Goal: Download file/media

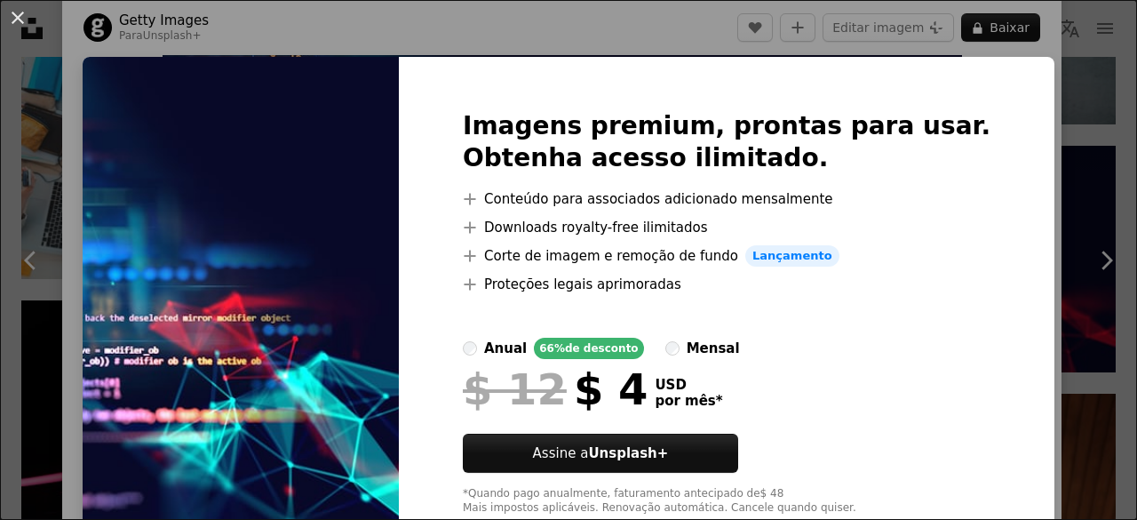
click at [1027, 95] on div "An X shape Imagens premium, prontas para usar. Obtenha acesso ilimitado. A plus…" at bounding box center [568, 260] width 1137 height 520
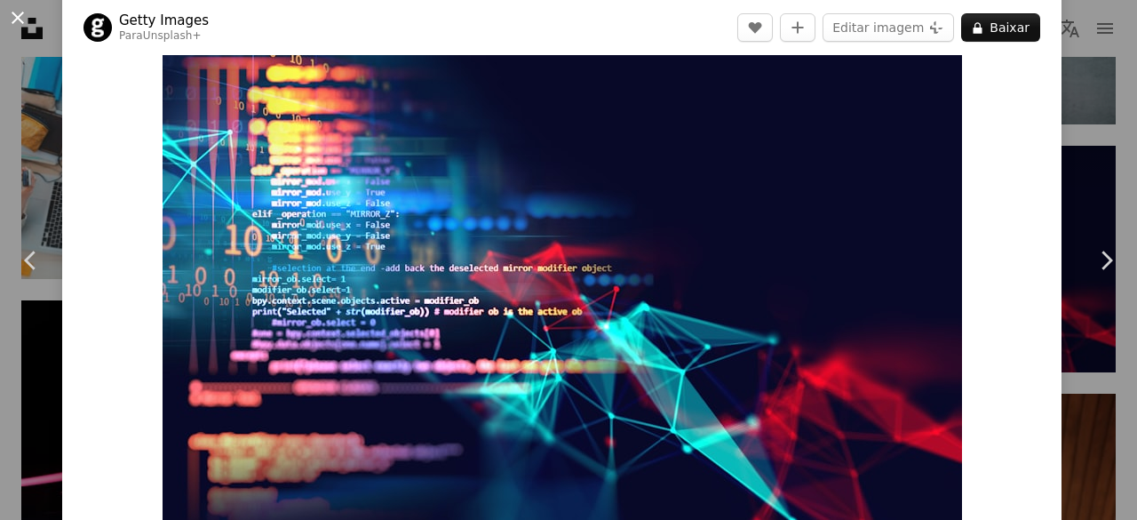
click at [7, 14] on button "An X shape" at bounding box center [17, 17] width 21 height 21
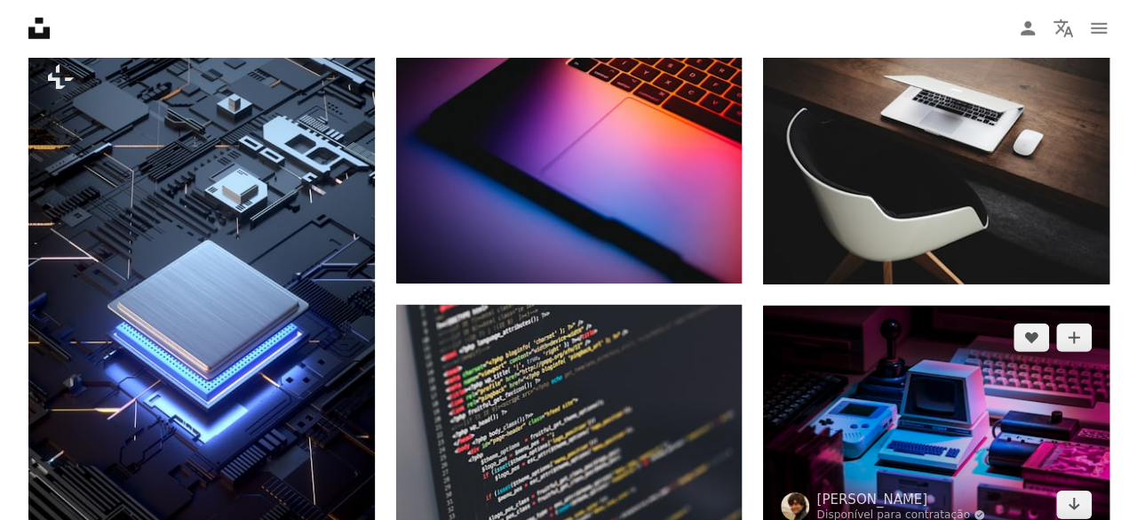
scroll to position [2753, 0]
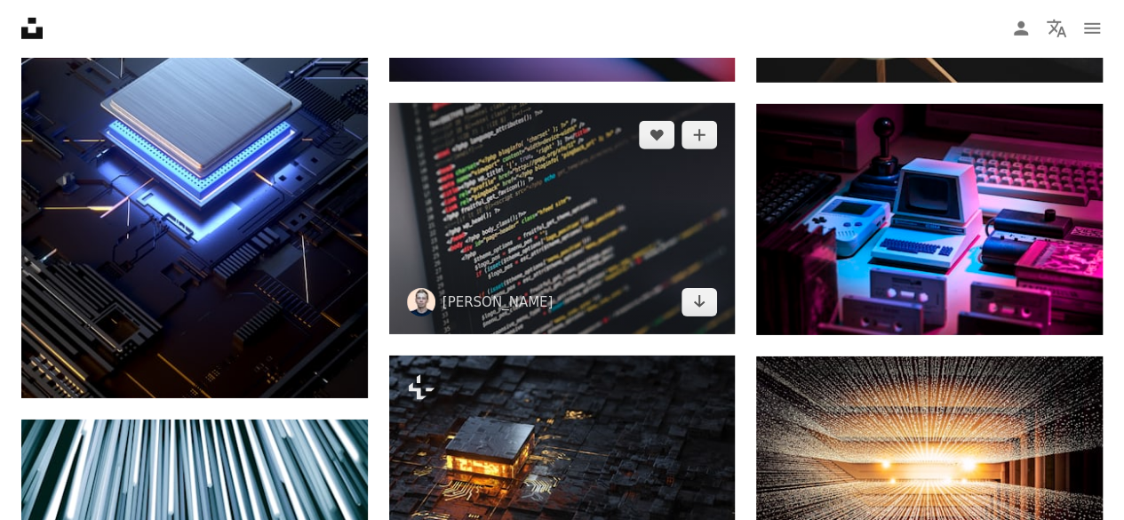
click at [618, 255] on img at bounding box center [562, 218] width 346 height 231
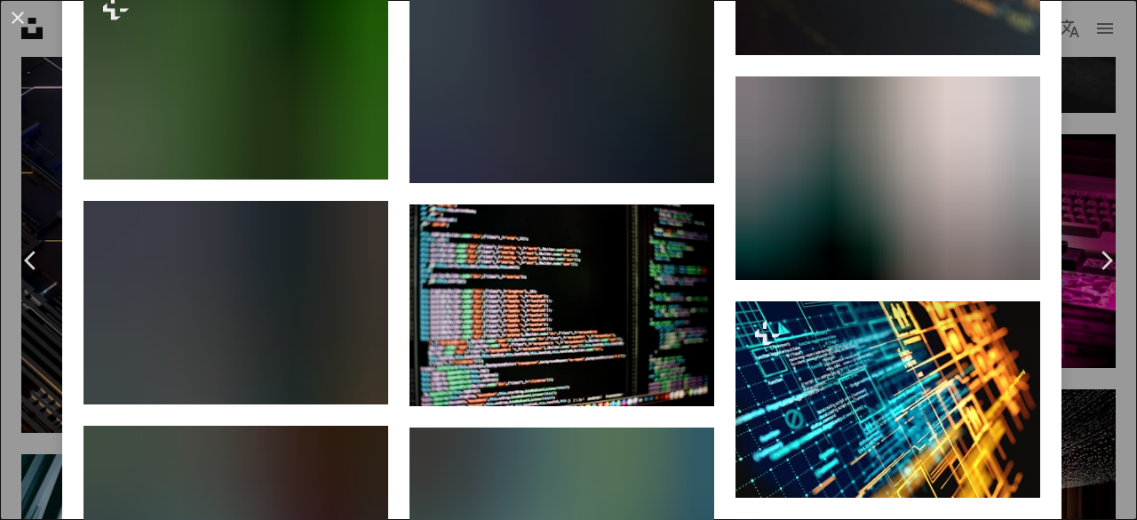
scroll to position [6217, 0]
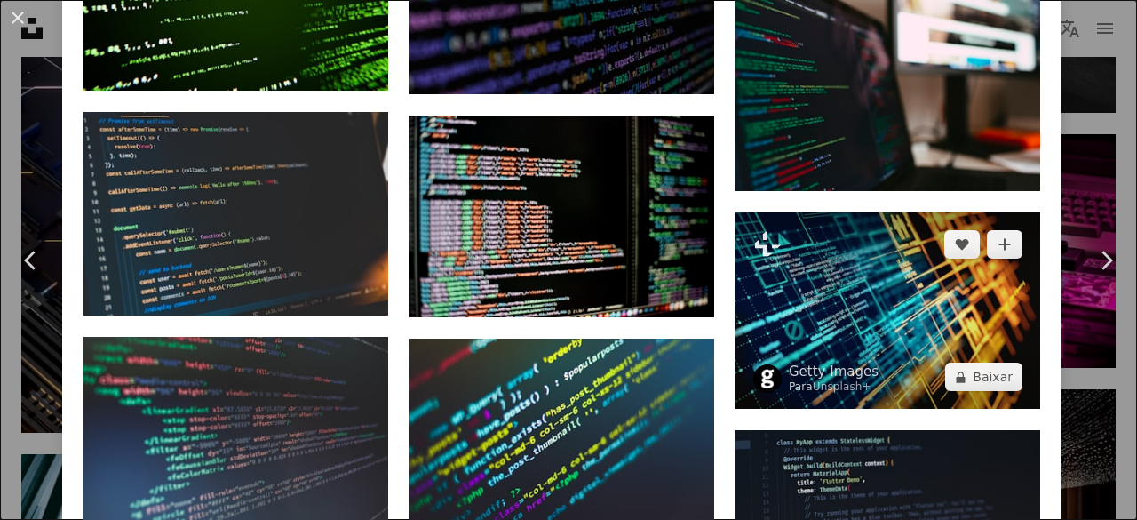
click at [828, 226] on img at bounding box center [887, 310] width 305 height 196
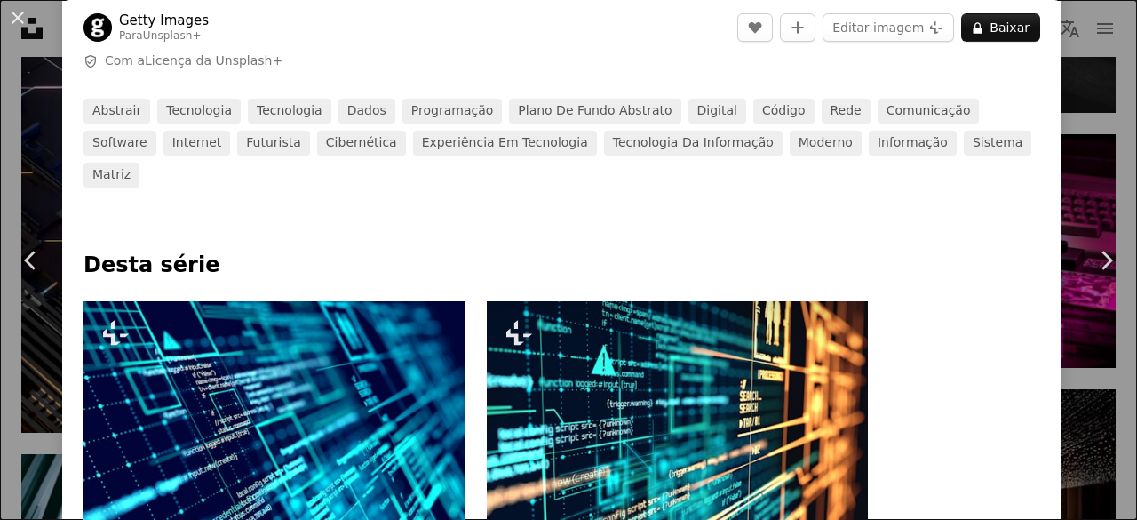
scroll to position [799, 0]
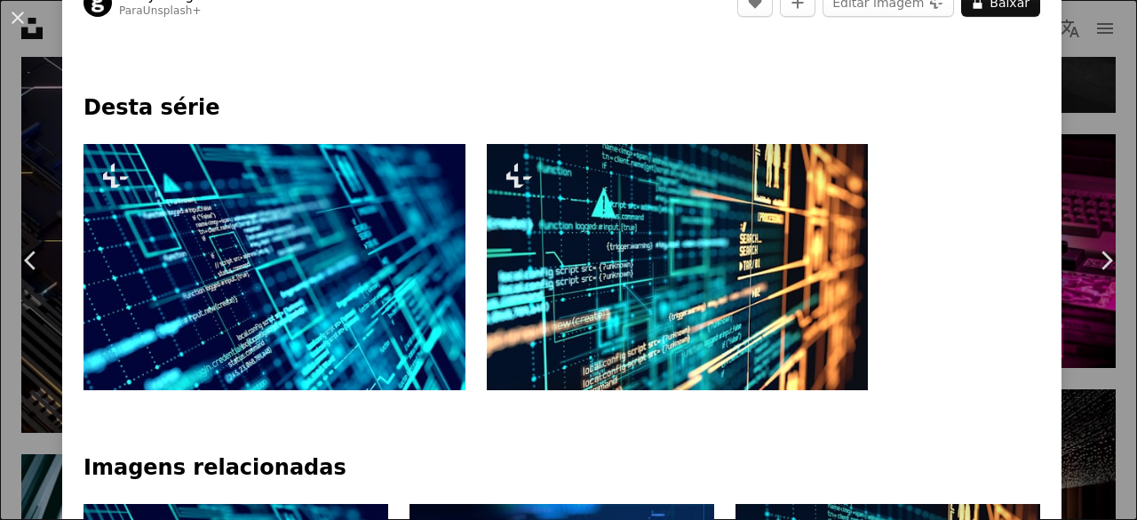
click at [695, 254] on img at bounding box center [678, 267] width 382 height 246
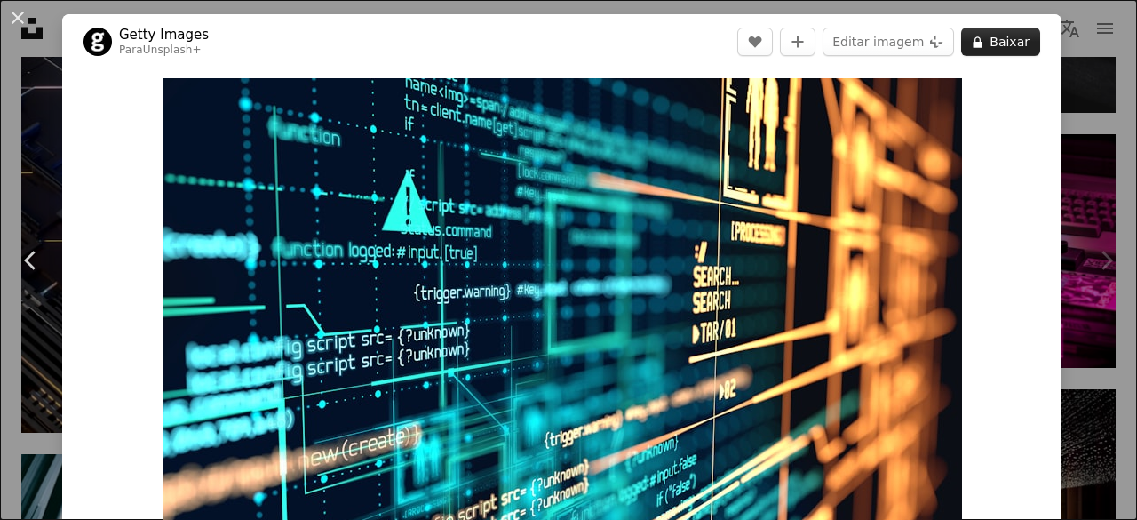
drag, startPoint x: 637, startPoint y: 237, endPoint x: 978, endPoint y: 44, distance: 391.7
click at [978, 44] on button "A lock Baixar" at bounding box center [1000, 42] width 79 height 28
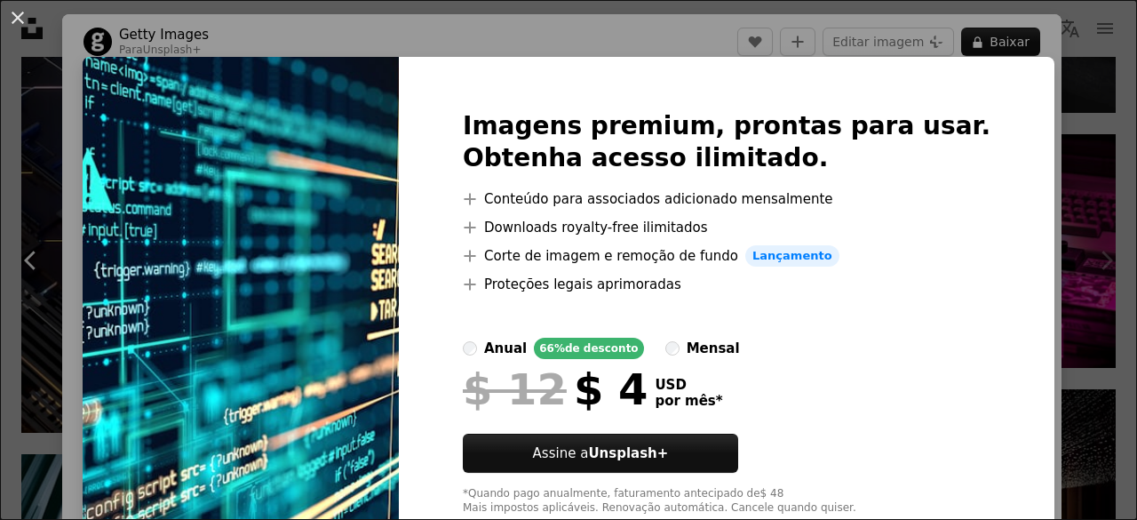
click at [380, 153] on img at bounding box center [241, 313] width 316 height 512
click at [1021, 212] on div "An X shape Imagens premium, prontas para usar. Obtenha acesso ilimitado. A plus…" at bounding box center [568, 260] width 1137 height 520
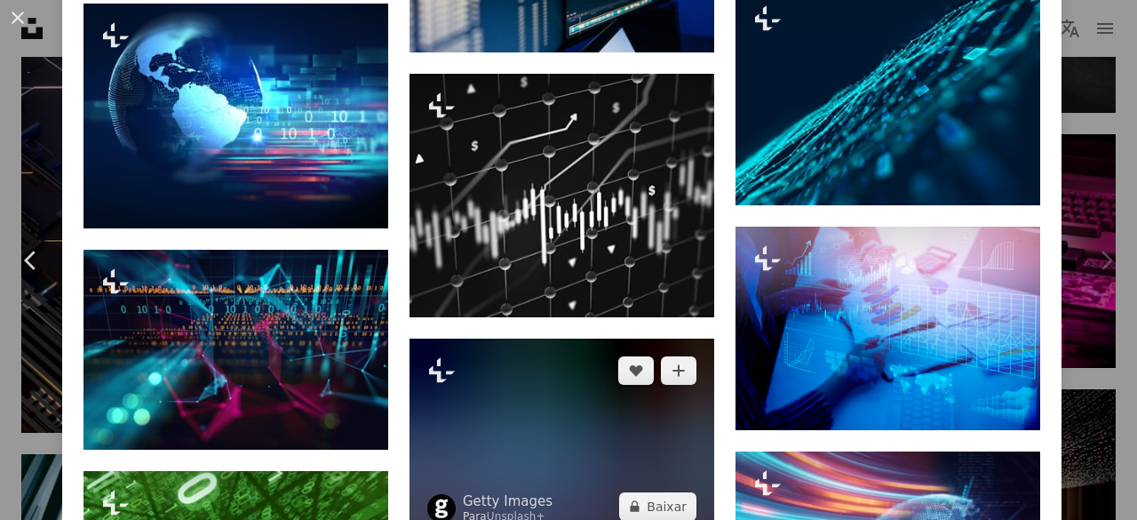
scroll to position [4618, 0]
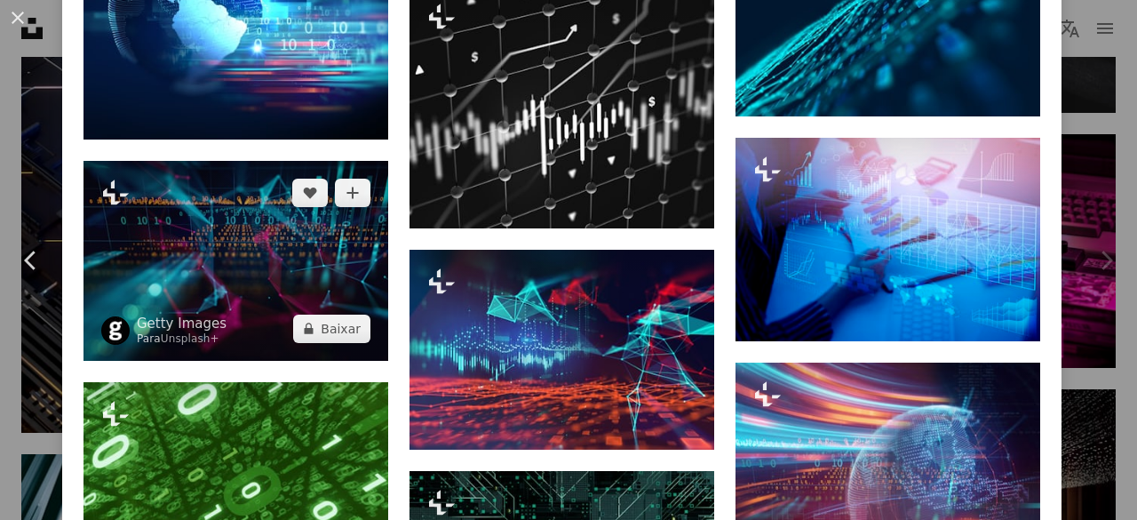
click at [266, 209] on img at bounding box center [235, 261] width 305 height 200
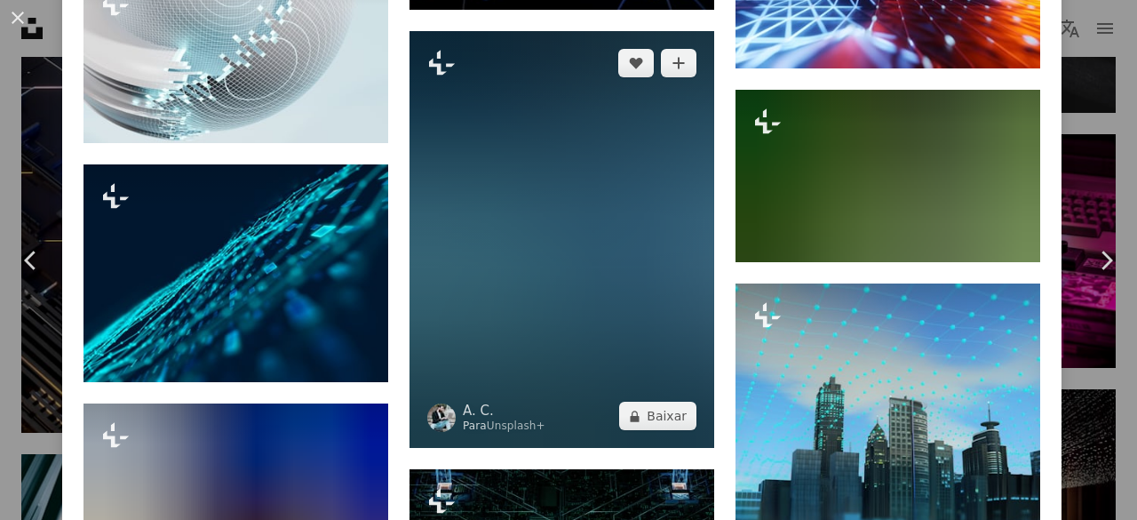
scroll to position [6750, 0]
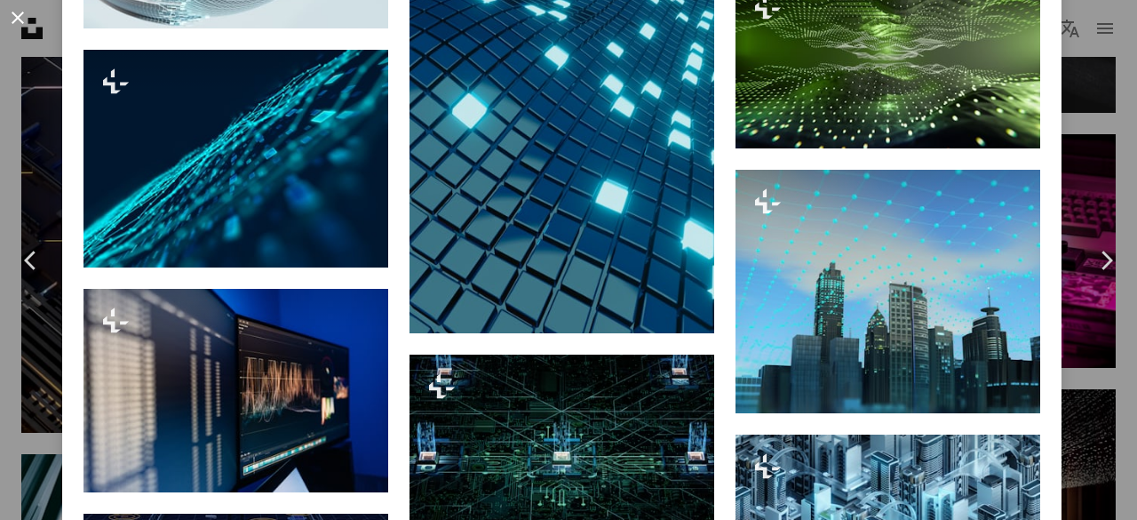
click at [19, 15] on button "An X shape" at bounding box center [17, 17] width 21 height 21
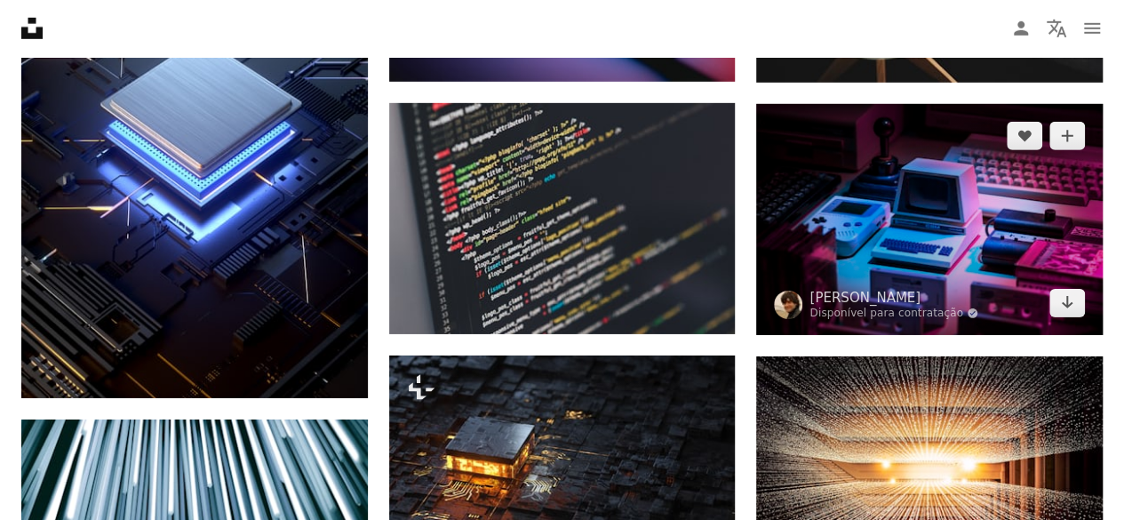
click at [915, 220] on img at bounding box center [929, 219] width 346 height 231
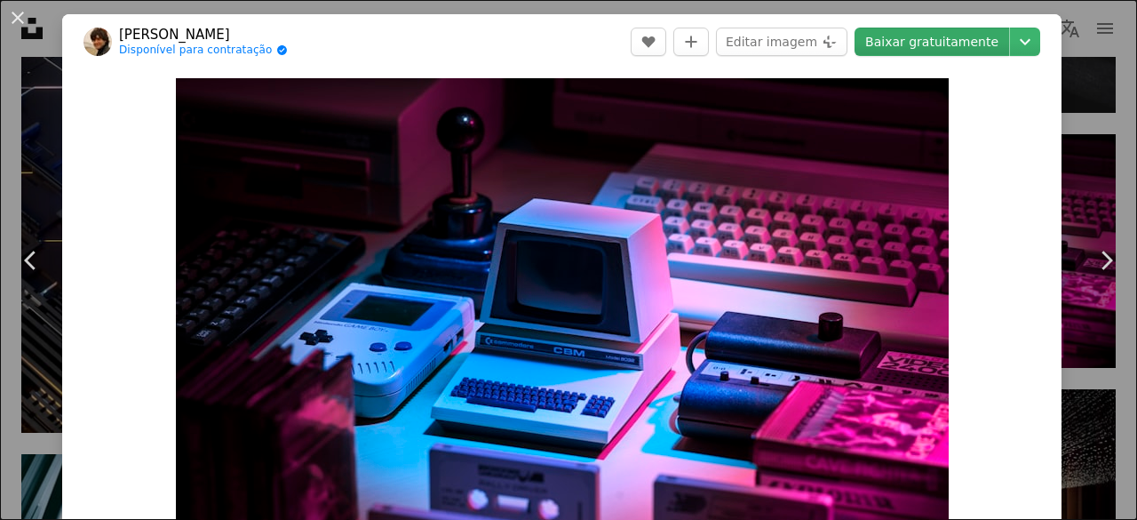
click at [899, 42] on link "Baixar gratuitamente" at bounding box center [931, 42] width 155 height 28
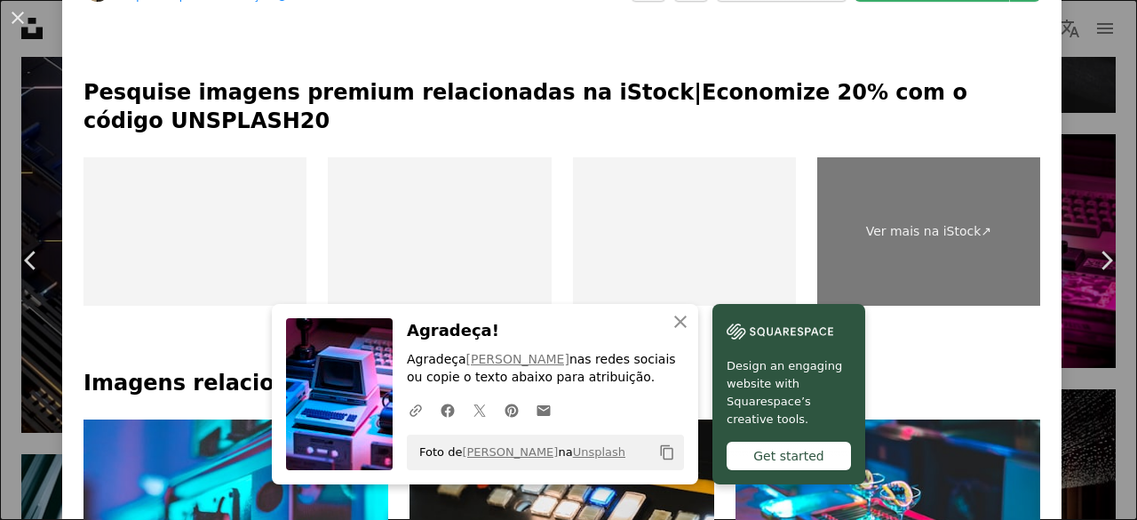
scroll to position [888, 0]
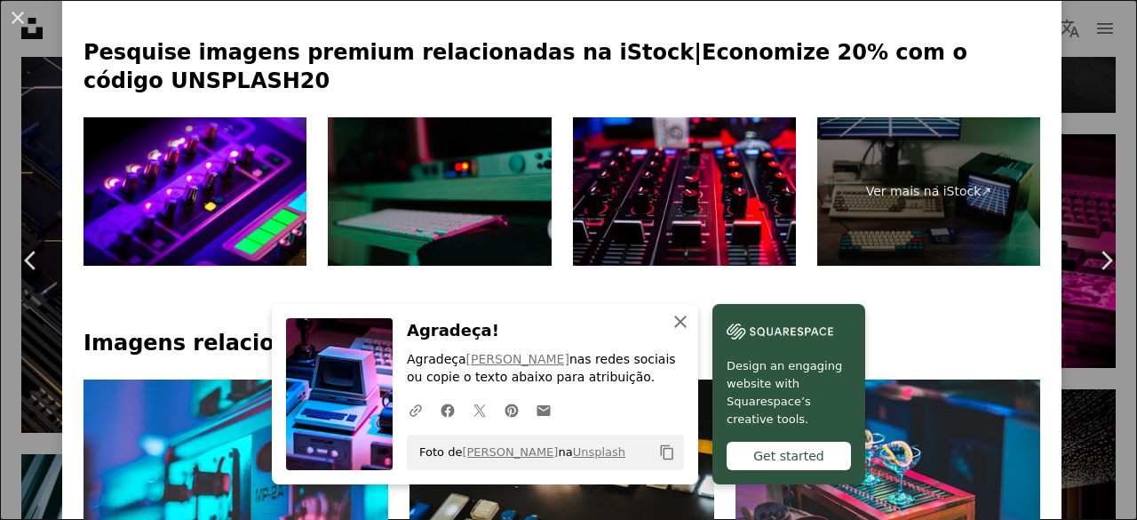
click at [674, 319] on icon "button" at bounding box center [680, 321] width 12 height 12
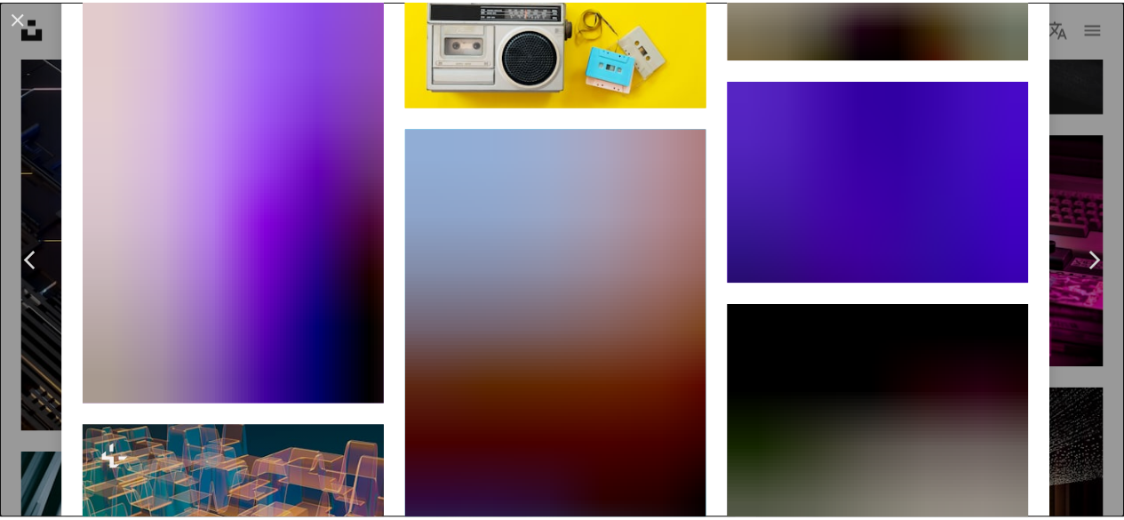
scroll to position [26567, 0]
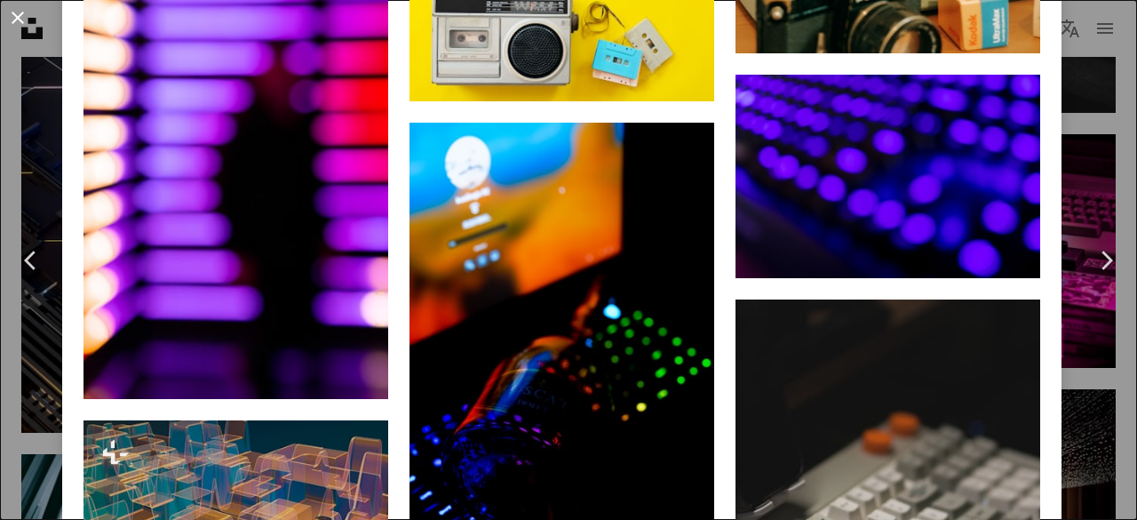
click at [14, 8] on button "An X shape" at bounding box center [17, 17] width 21 height 21
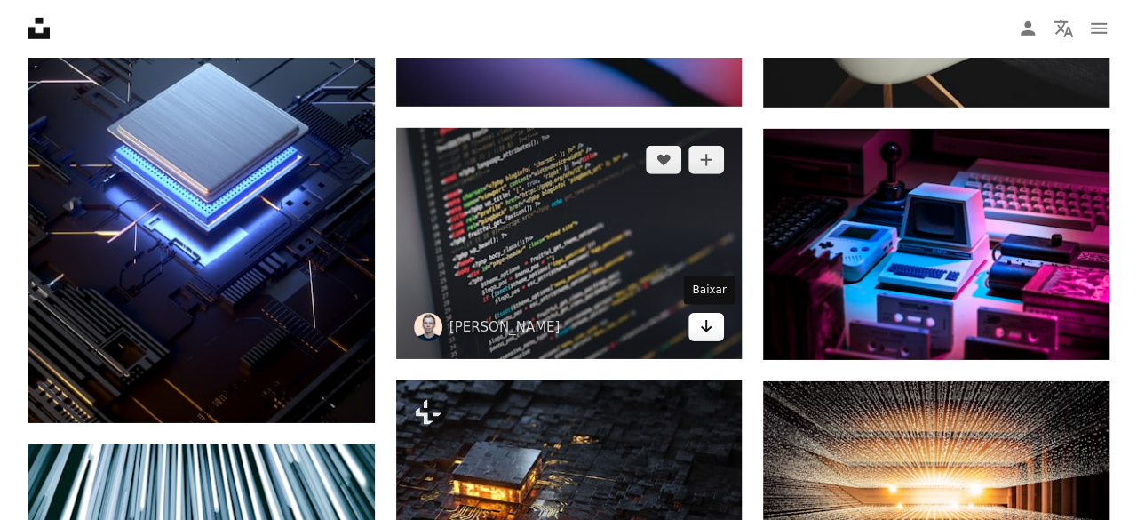
scroll to position [2665, 0]
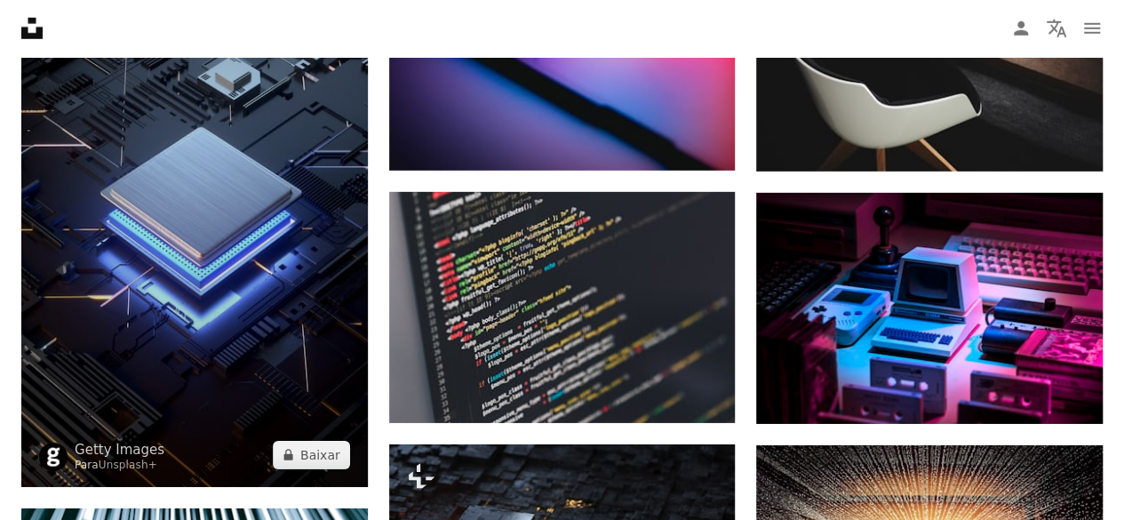
click at [209, 193] on img at bounding box center [194, 208] width 346 height 553
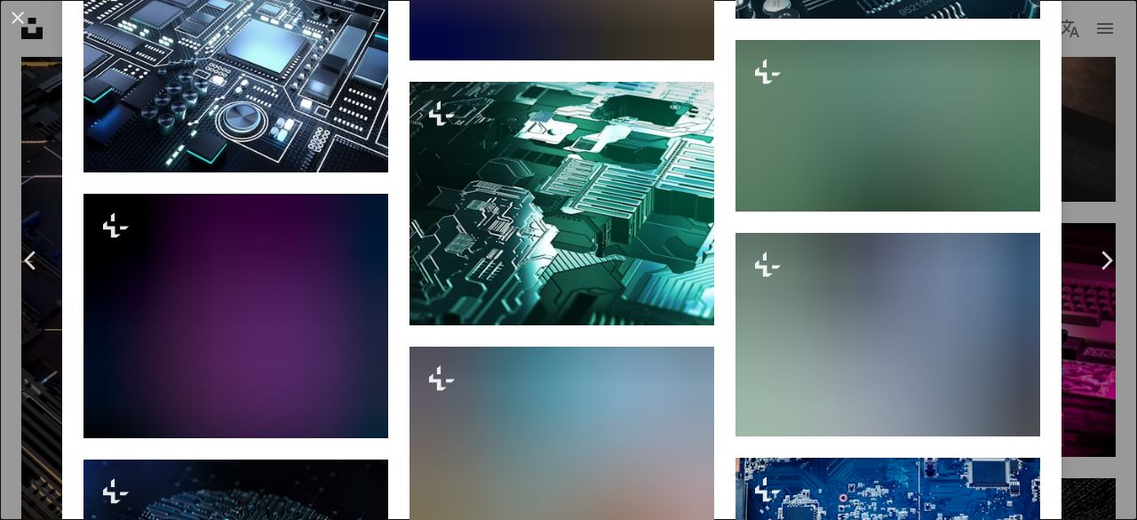
scroll to position [2220, 0]
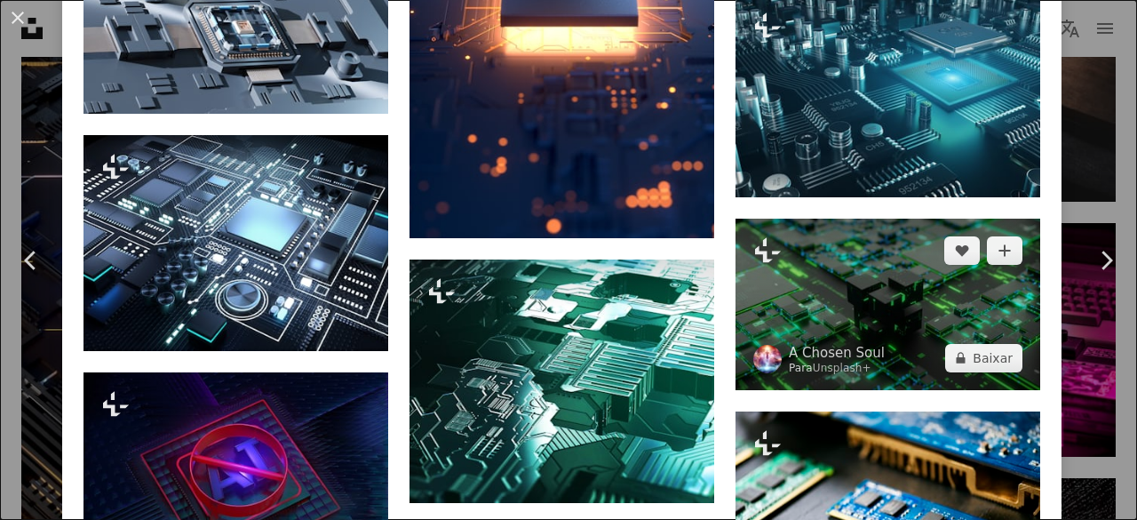
click at [860, 250] on img at bounding box center [887, 303] width 305 height 171
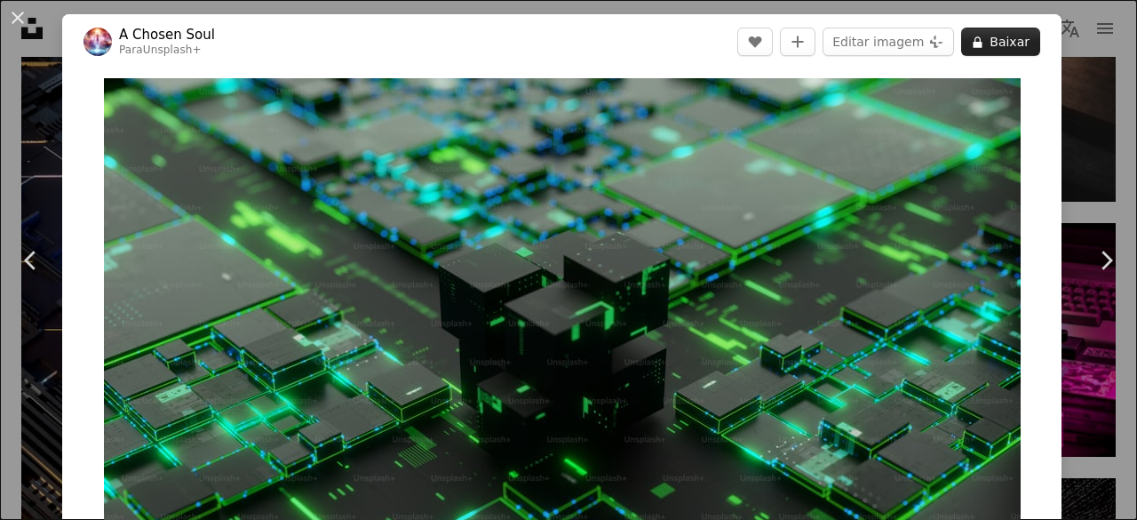
click at [993, 33] on button "A lock Baixar" at bounding box center [1000, 42] width 79 height 28
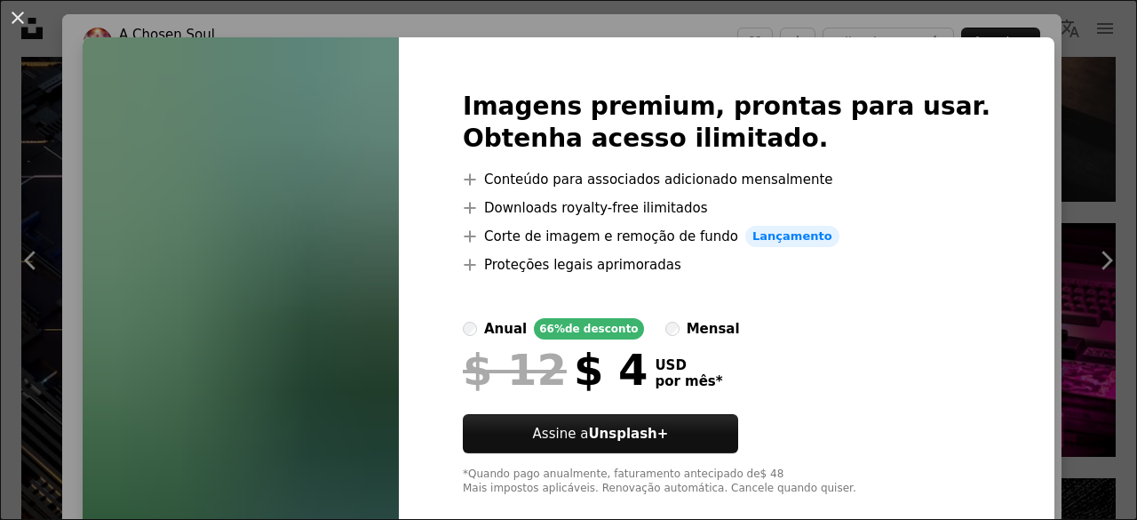
scroll to position [50, 0]
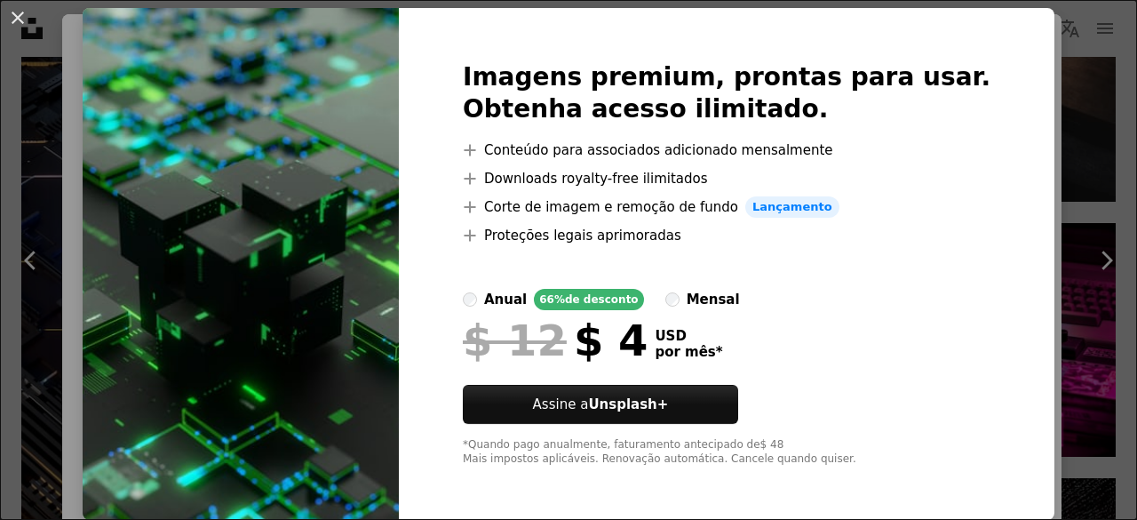
click at [359, 195] on img at bounding box center [241, 264] width 316 height 512
click at [330, 104] on img at bounding box center [241, 264] width 316 height 512
click at [19, 19] on button "An X shape" at bounding box center [17, 17] width 21 height 21
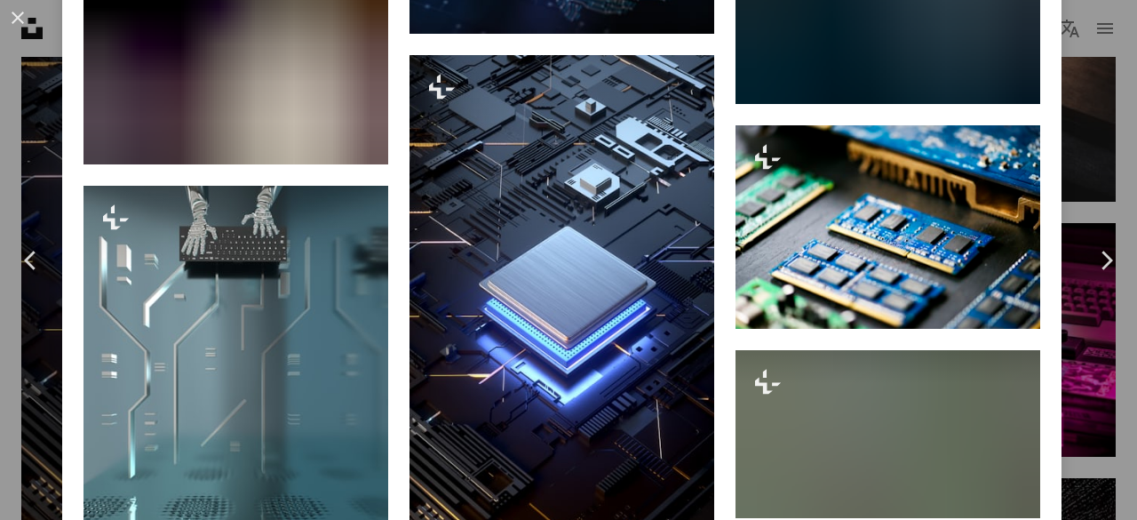
scroll to position [3908, 0]
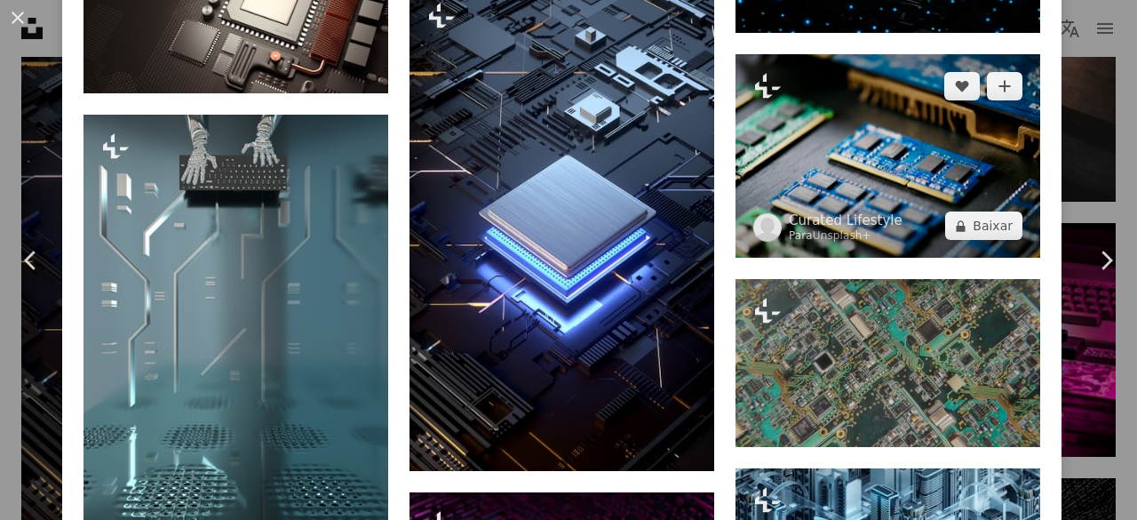
click at [888, 122] on img at bounding box center [887, 155] width 305 height 203
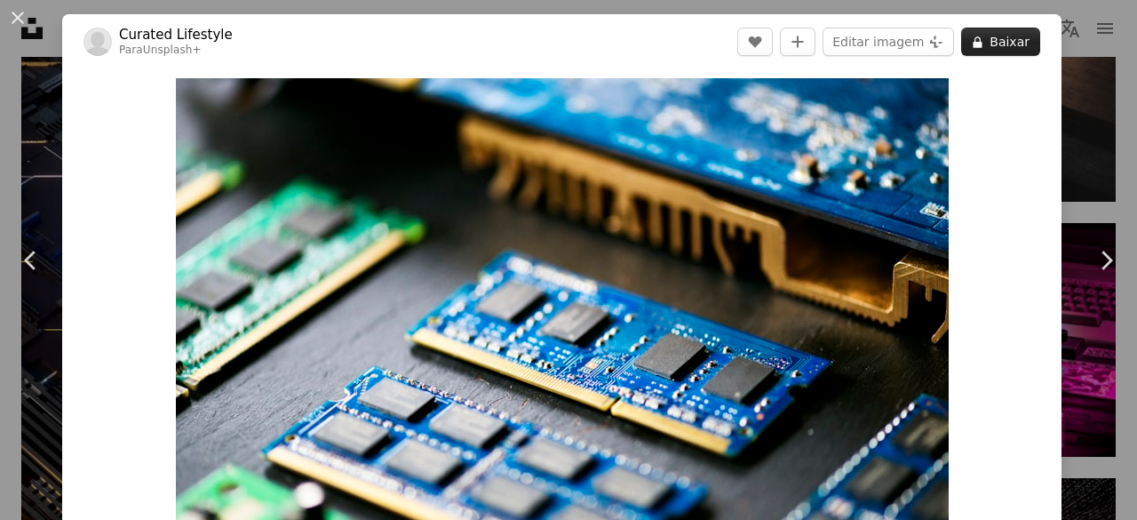
click at [1001, 40] on button "A lock Baixar" at bounding box center [1000, 42] width 79 height 28
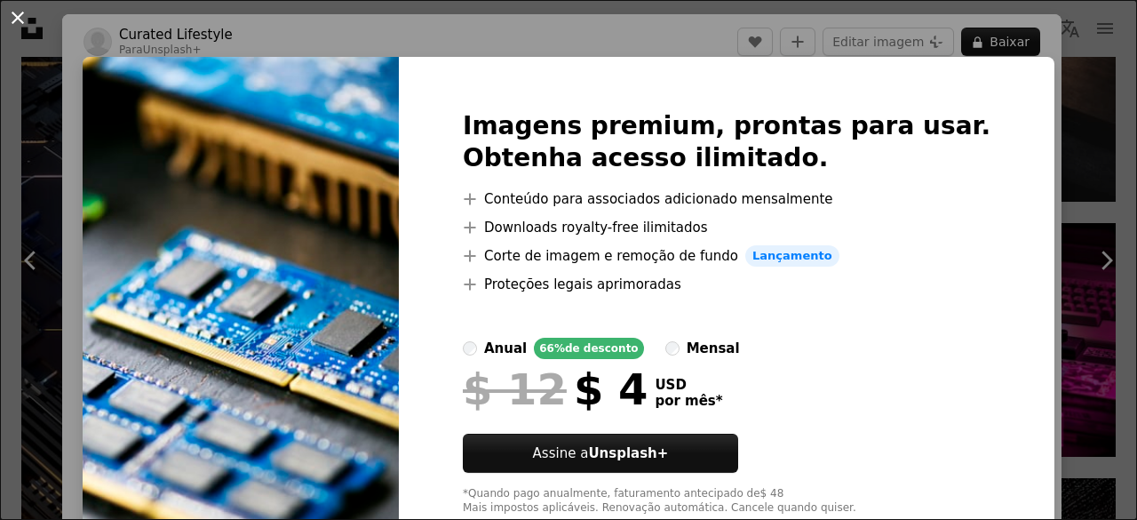
click at [20, 16] on button "An X shape" at bounding box center [17, 17] width 21 height 21
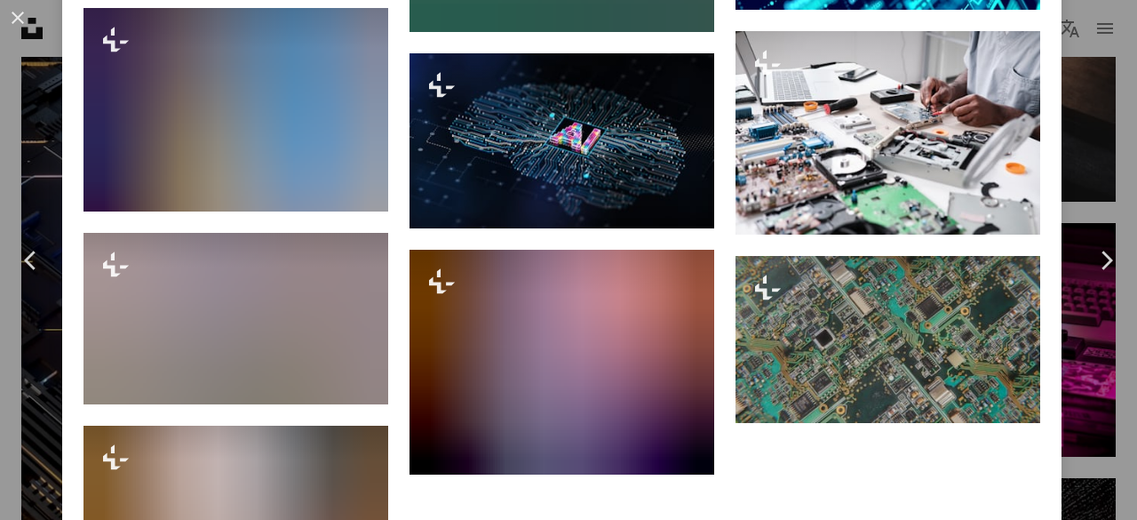
scroll to position [6855, 0]
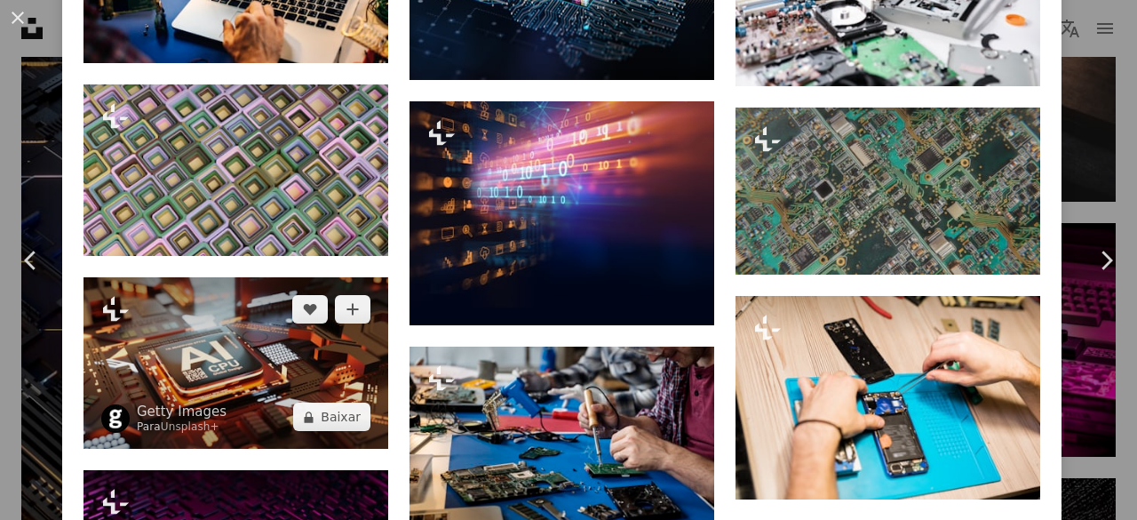
click at [160, 277] on img at bounding box center [235, 362] width 305 height 171
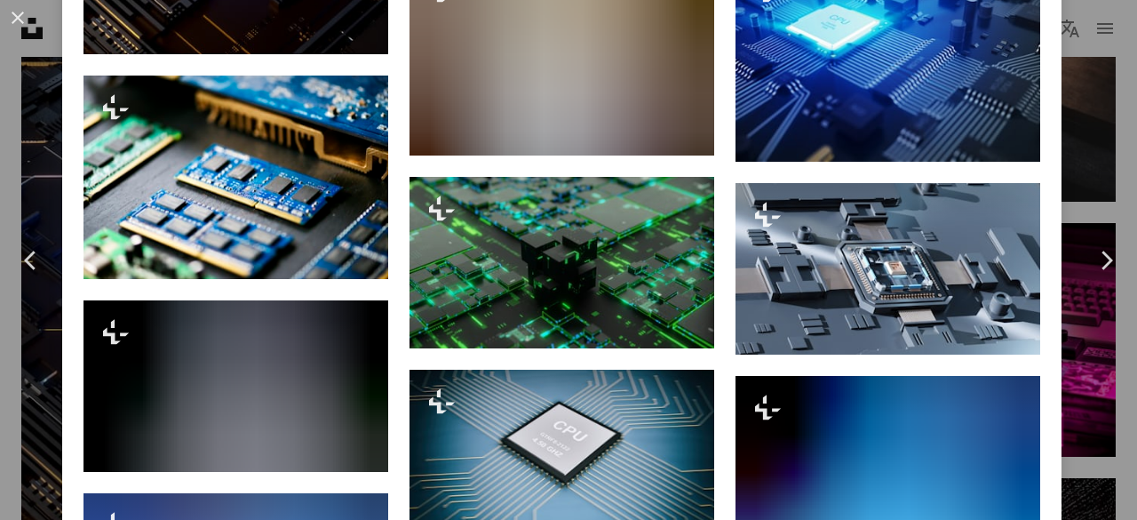
scroll to position [1865, 0]
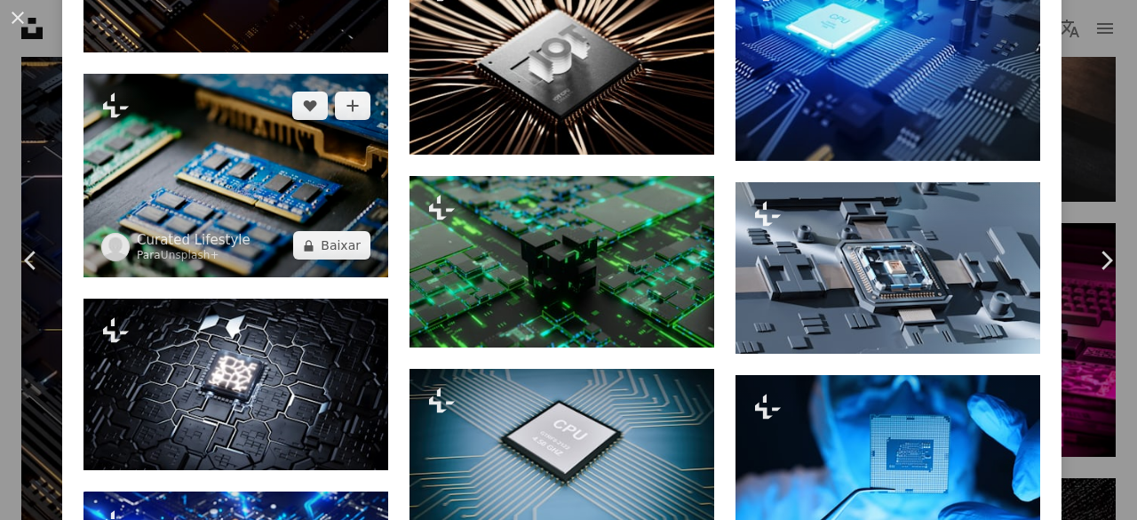
drag, startPoint x: 230, startPoint y: 154, endPoint x: 196, endPoint y: 185, distance: 45.9
click at [196, 185] on img at bounding box center [235, 175] width 305 height 203
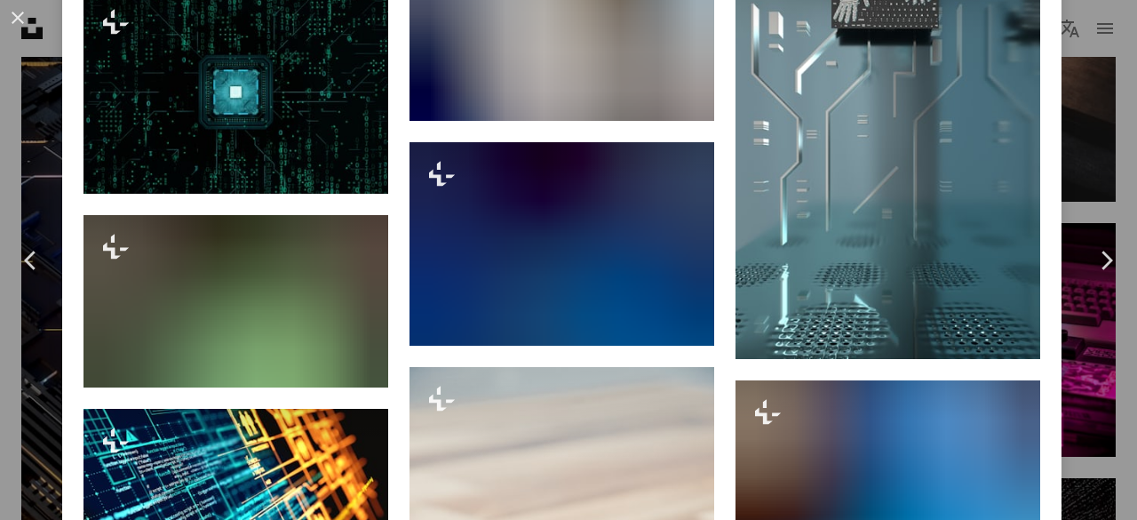
scroll to position [5951, 0]
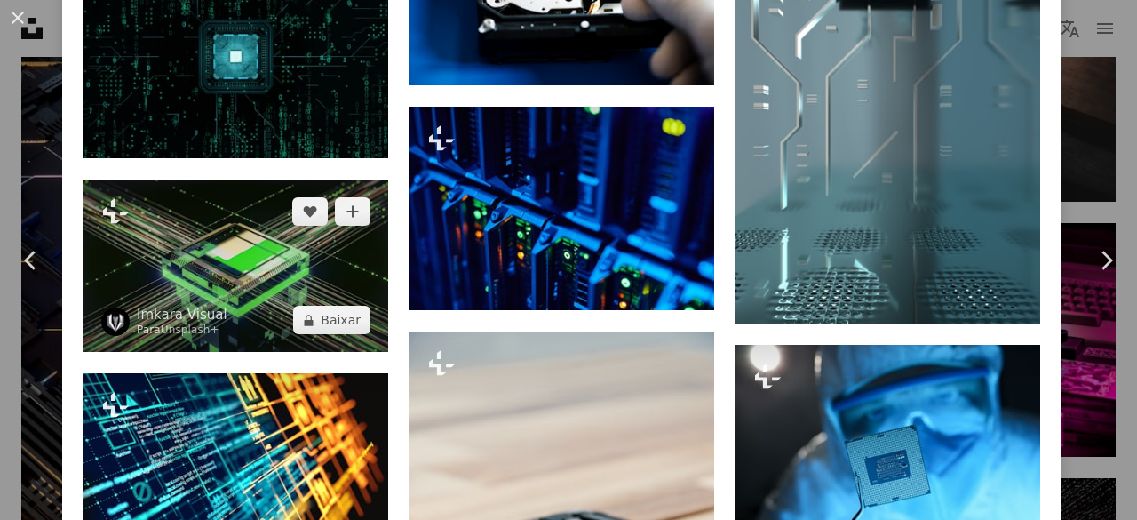
click at [266, 191] on img at bounding box center [235, 265] width 305 height 173
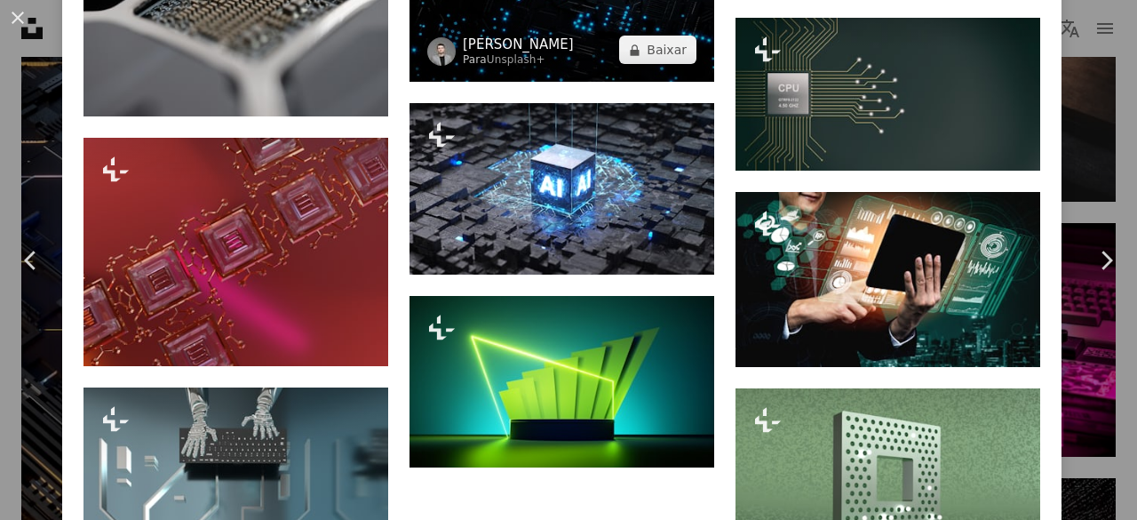
scroll to position [4856, 0]
